Goal: Task Accomplishment & Management: Manage account settings

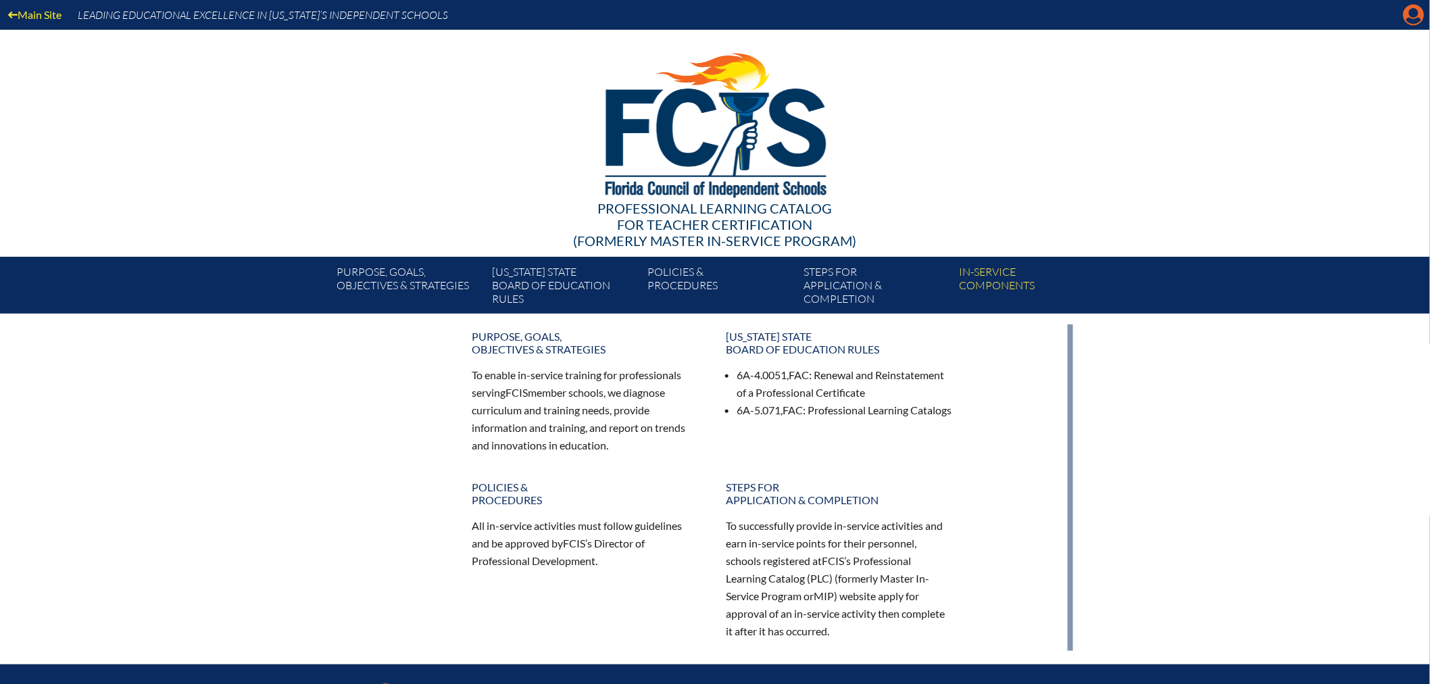
click at [1410, 14] on icon "Manage account" at bounding box center [1414, 15] width 22 height 22
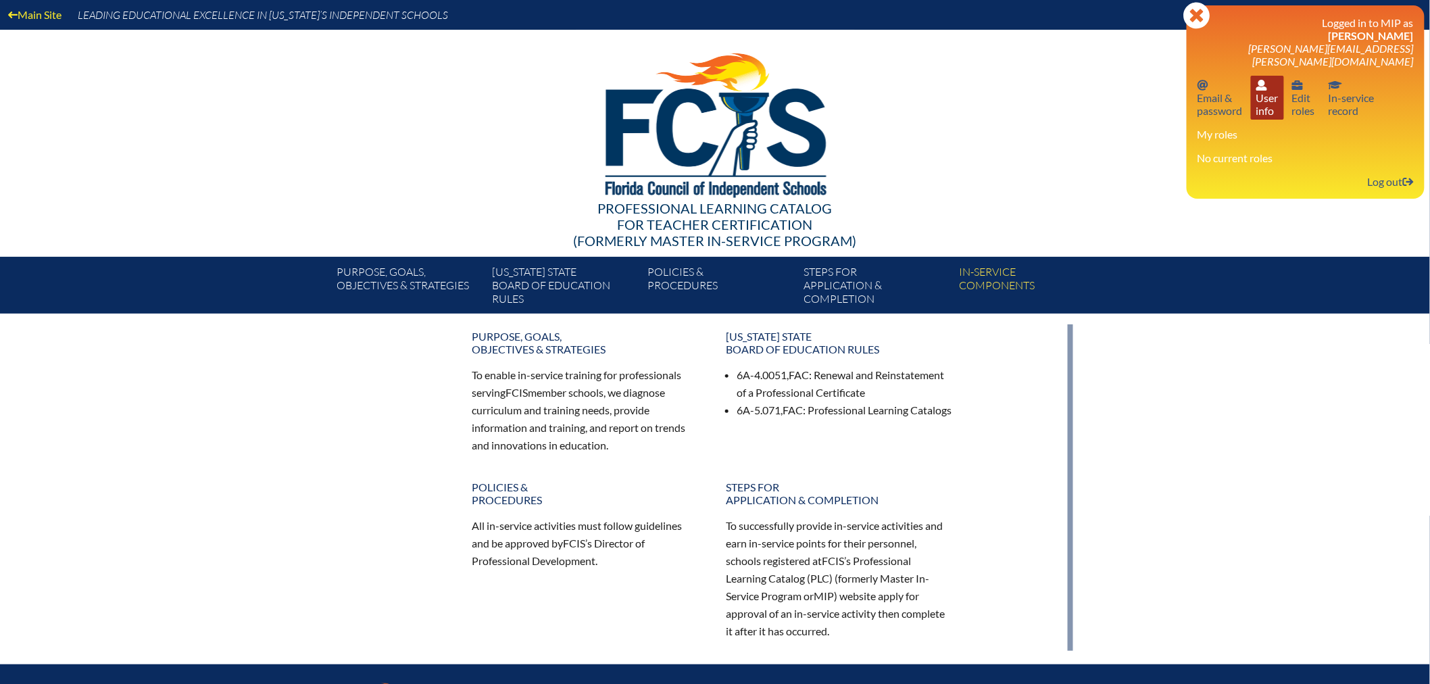
click at [1263, 91] on link "User info User info" at bounding box center [1267, 98] width 33 height 44
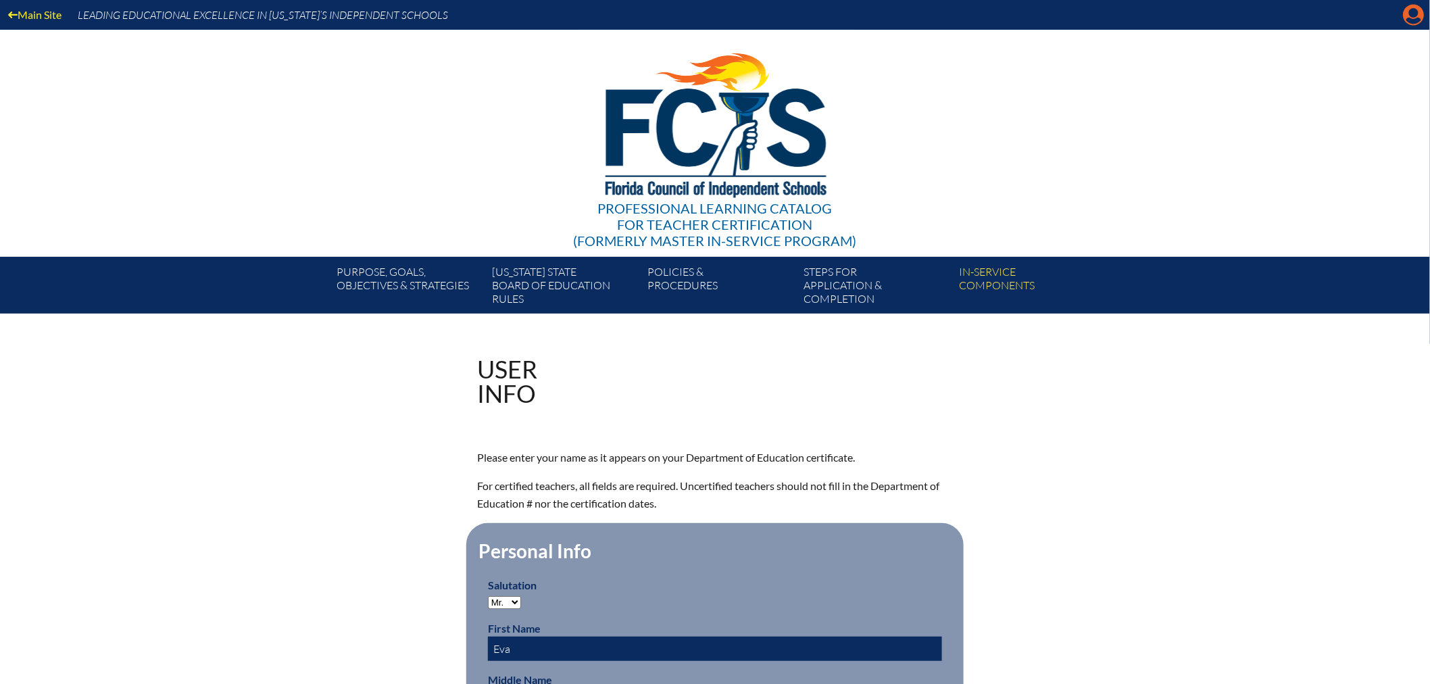
click at [1407, 12] on icon at bounding box center [1414, 15] width 21 height 21
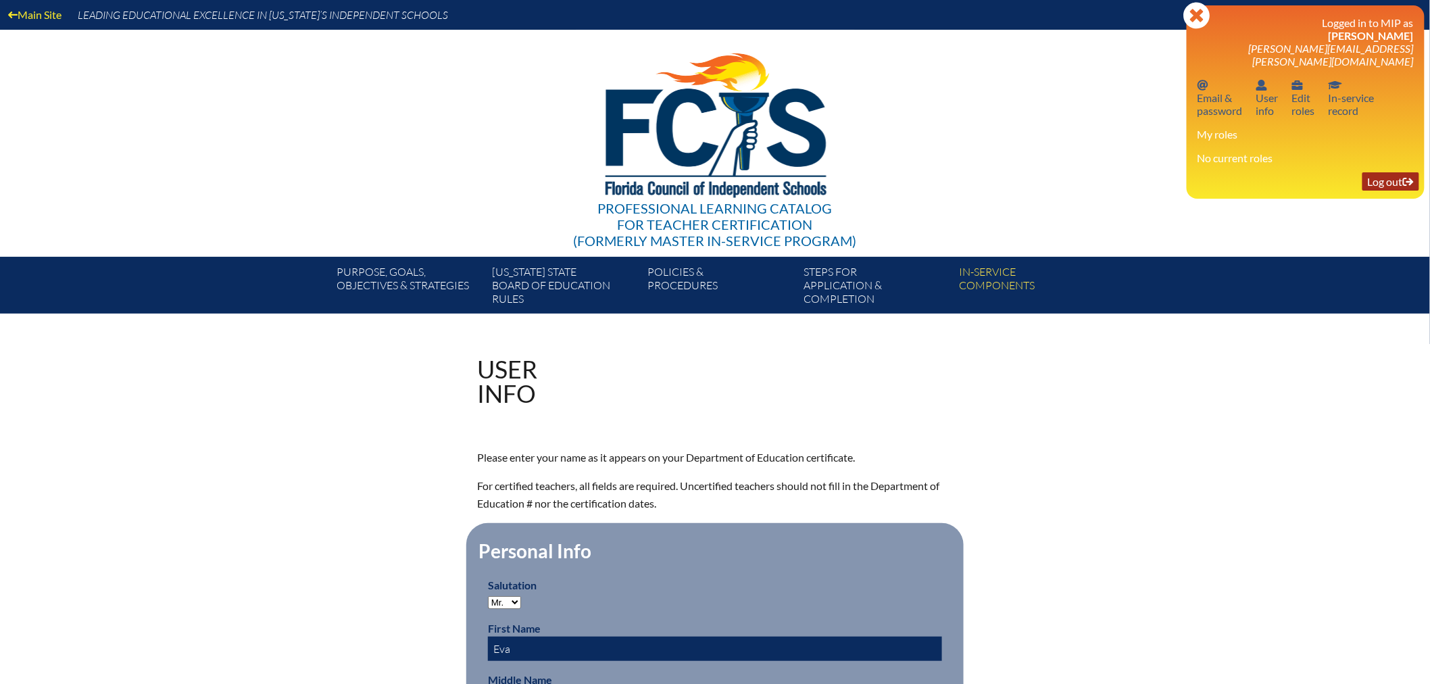
click at [1384, 172] on link "Log out Log out" at bounding box center [1391, 181] width 57 height 18
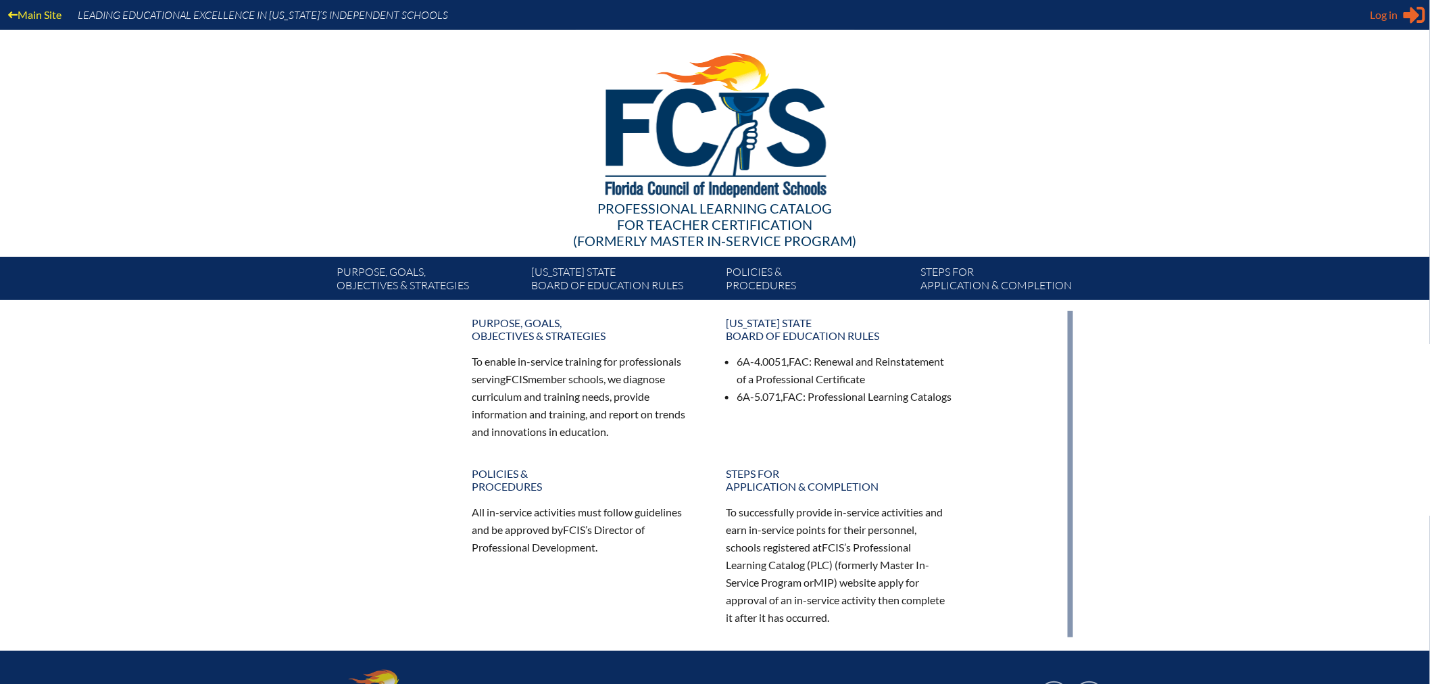
click at [1386, 9] on span "Log in" at bounding box center [1385, 15] width 28 height 16
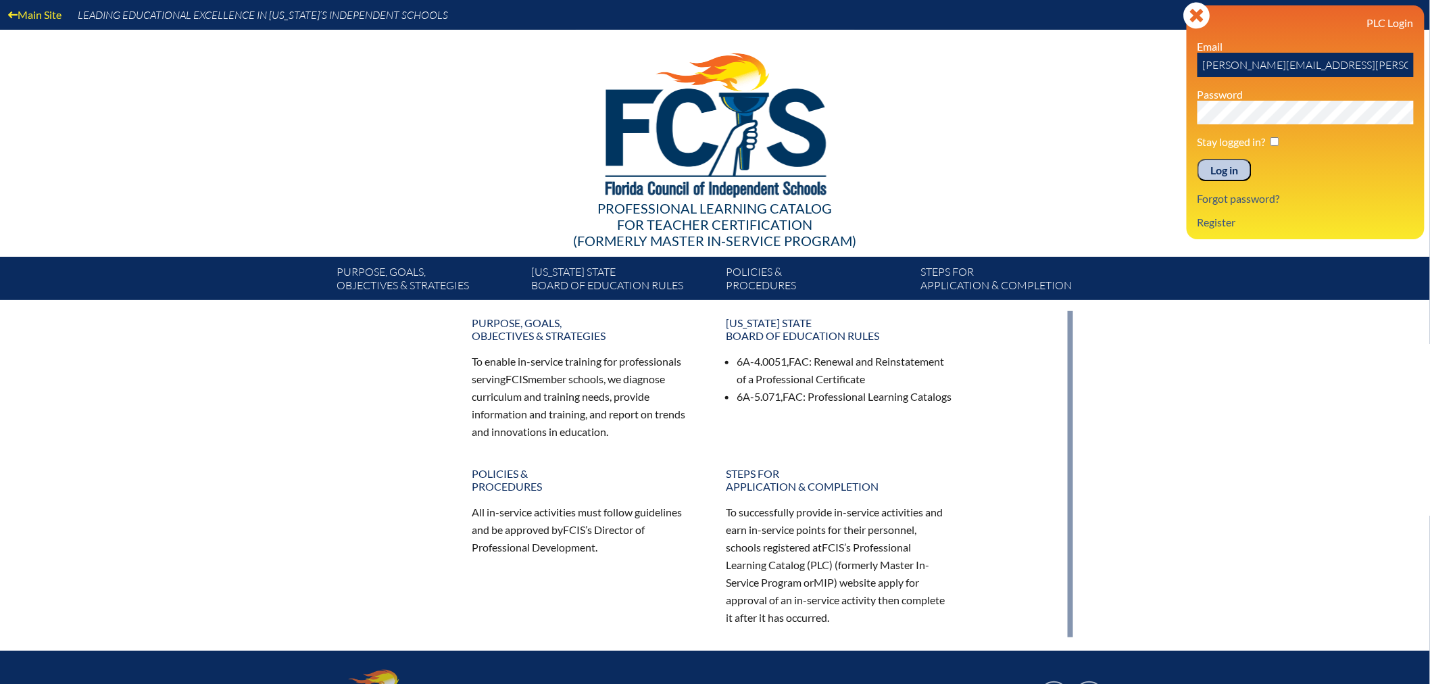
click at [1315, 66] on input "[PERSON_NAME][EMAIL_ADDRESS][PERSON_NAME][DOMAIN_NAME]" at bounding box center [1306, 65] width 216 height 24
type input "[EMAIL_ADDRESS][DOMAIN_NAME]"
click at [1221, 166] on input "Log in" at bounding box center [1225, 170] width 54 height 23
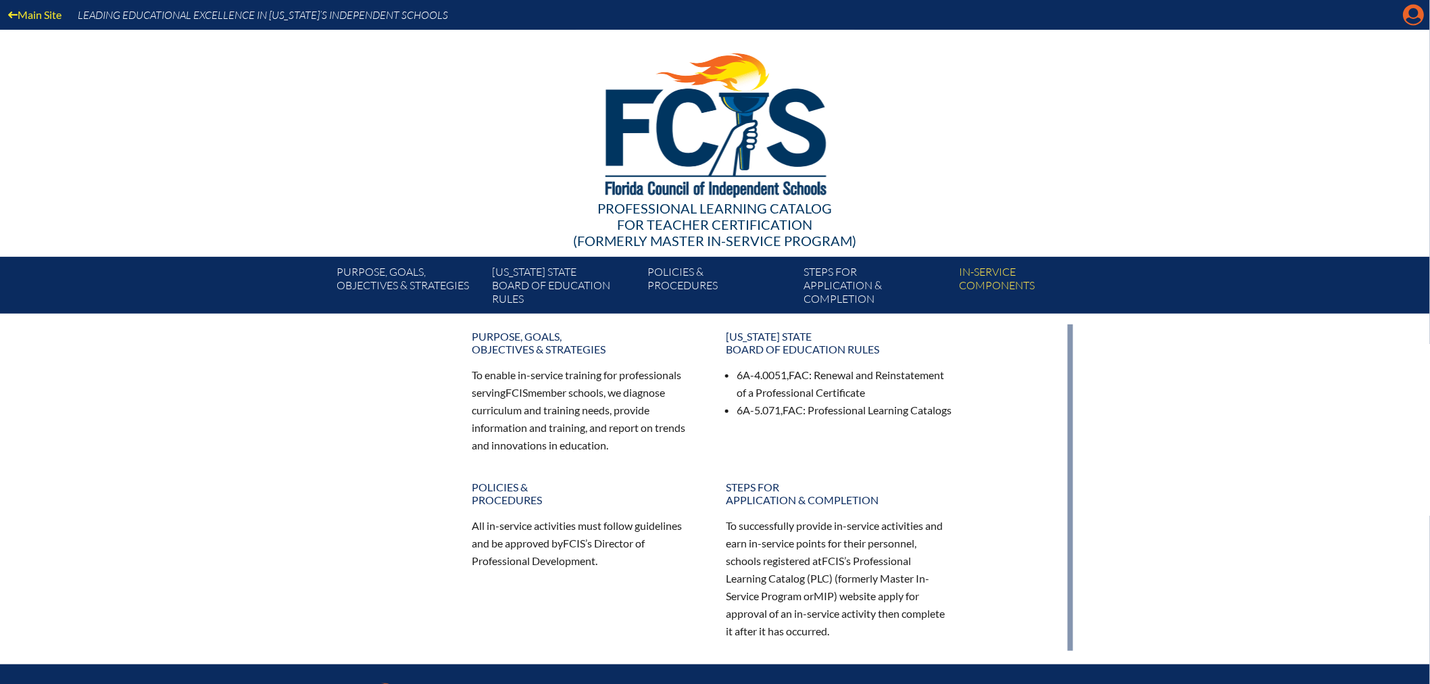
click at [1411, 18] on icon at bounding box center [1414, 15] width 21 height 21
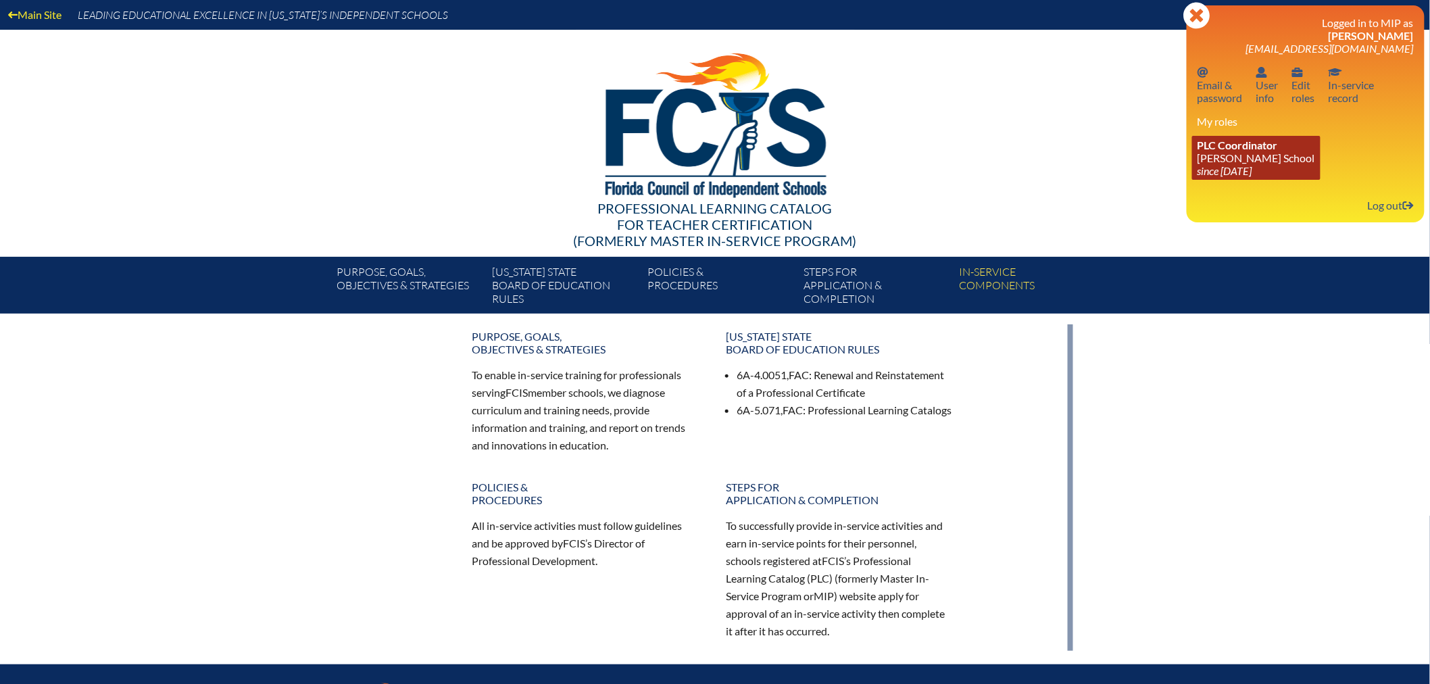
click at [1257, 160] on link "PLC Coordinator Benjamin School since 2006 Aug 1" at bounding box center [1256, 158] width 128 height 44
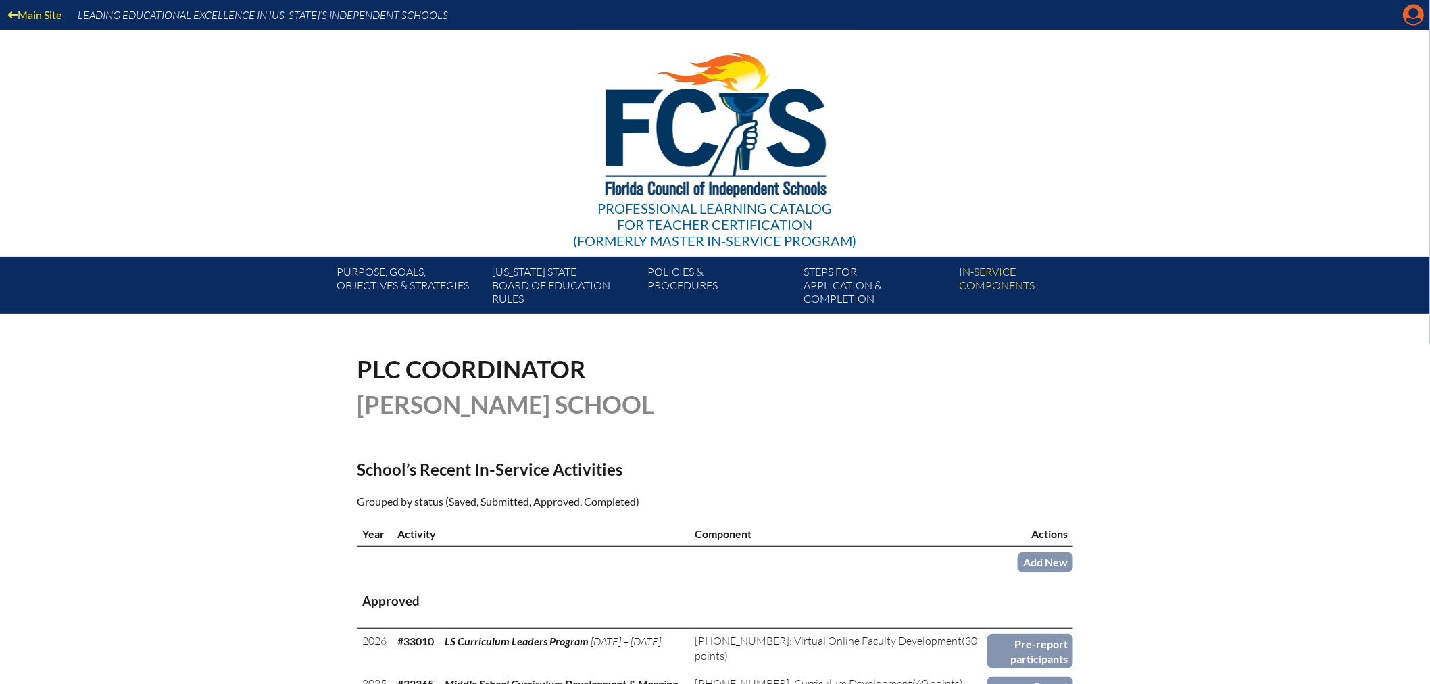
click at [1413, 17] on icon "Manage account" at bounding box center [1414, 15] width 22 height 22
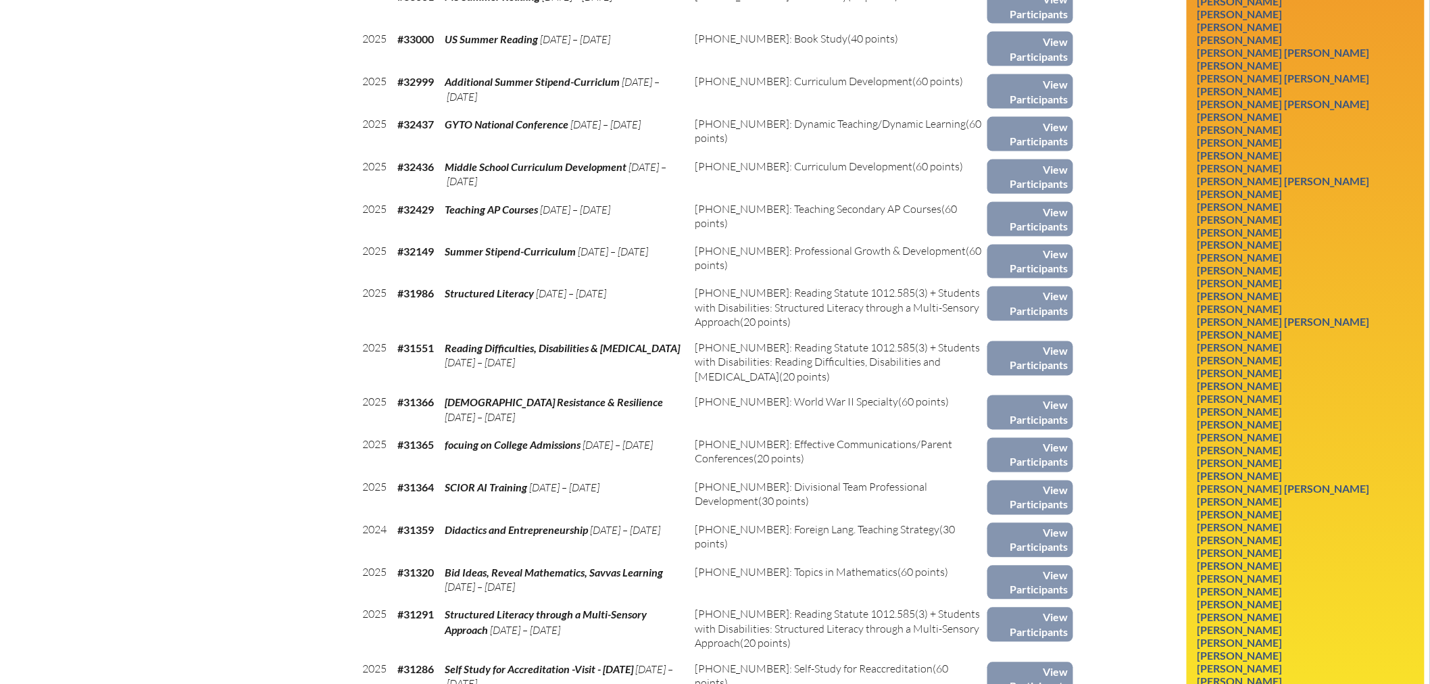
scroll to position [751, 0]
